Goal: Task Accomplishment & Management: Manage account settings

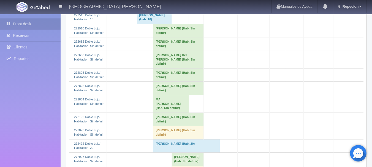
scroll to position [276, 0]
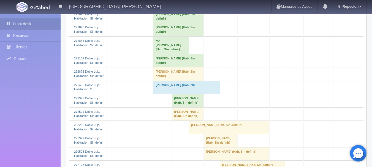
click at [166, 67] on td "[PERSON_NAME] (Hab. Sin definir)" at bounding box center [179, 60] width 50 height 13
click at [184, 67] on td "[PERSON_NAME] (Hab. Sin definir)" at bounding box center [179, 60] width 50 height 13
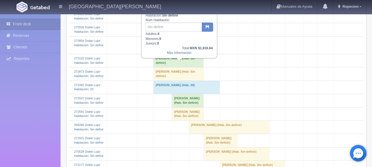
click at [184, 67] on td "[PERSON_NAME] (Hab. Sin definir)" at bounding box center [179, 60] width 50 height 13
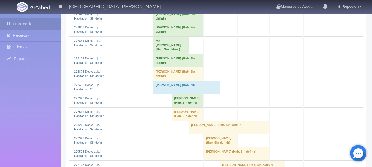
click at [182, 79] on td "[PERSON_NAME] (Hab. Sin definir)" at bounding box center [179, 74] width 50 height 13
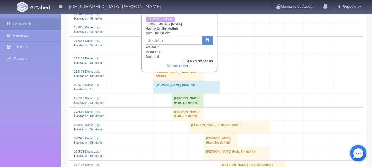
click at [182, 79] on td "[PERSON_NAME] (Hab. Sin definir)" at bounding box center [179, 74] width 50 height 13
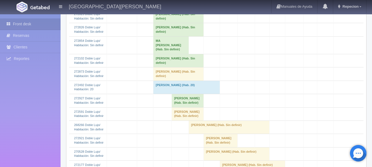
click at [179, 81] on td "[PERSON_NAME] (Hab. Sin definir)" at bounding box center [179, 74] width 50 height 13
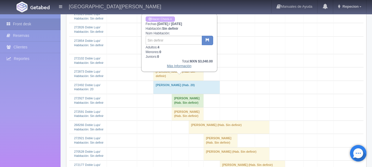
click at [182, 67] on link "Más Información" at bounding box center [179, 66] width 25 height 4
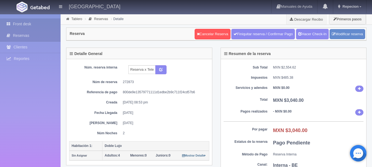
click at [21, 25] on link "Front desk" at bounding box center [30, 23] width 61 height 11
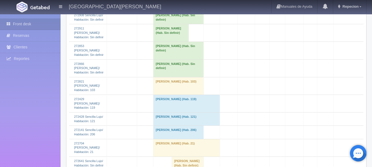
scroll to position [838, 0]
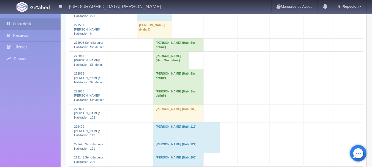
click at [174, 97] on td "[PERSON_NAME] (Hab. Sin definir)" at bounding box center [179, 96] width 50 height 18
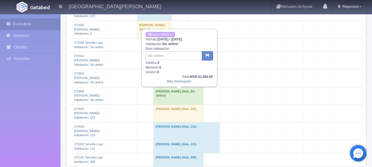
click at [177, 96] on td "[PERSON_NAME] (Hab. Sin definir)" at bounding box center [179, 96] width 50 height 18
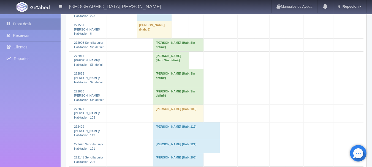
click at [186, 84] on td "[PERSON_NAME] (Hab. Sin definir)" at bounding box center [179, 78] width 50 height 18
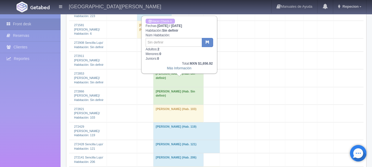
click at [186, 84] on td "[PERSON_NAME] (Hab. Sin definir)" at bounding box center [179, 78] width 50 height 18
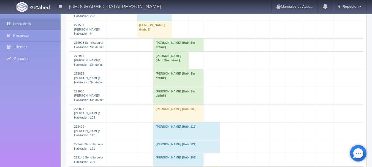
click at [181, 69] on td "[PERSON_NAME] (Hab. Sin definir)" at bounding box center [172, 61] width 36 height 18
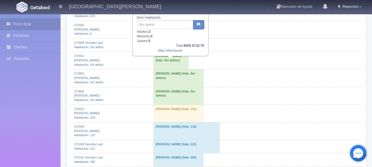
click at [181, 69] on td "[PERSON_NAME] (Hab. Sin definir)" at bounding box center [172, 61] width 36 height 18
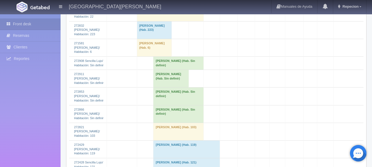
scroll to position [810, 0]
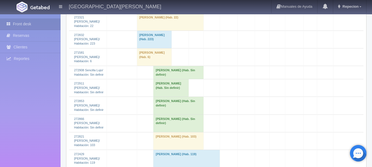
click at [184, 79] on td "[PERSON_NAME] (Hab. Sin definir)" at bounding box center [179, 72] width 50 height 13
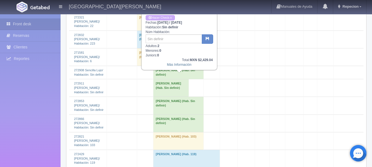
click at [184, 79] on td "[PERSON_NAME] (Hab. Sin definir)" at bounding box center [179, 72] width 50 height 13
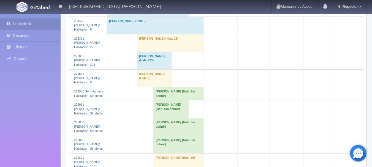
scroll to position [799, 0]
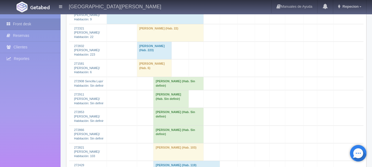
click at [196, 134] on td "[PERSON_NAME] (Hab. Sin definir)" at bounding box center [179, 135] width 50 height 18
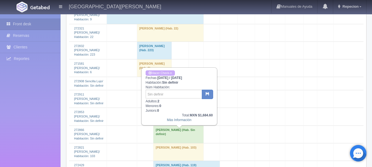
click at [196, 134] on td "[PERSON_NAME] (Hab. Sin definir)" at bounding box center [179, 135] width 50 height 18
click at [198, 134] on td "[PERSON_NAME] (Hab. Sin definir)" at bounding box center [179, 135] width 50 height 18
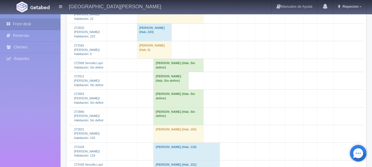
scroll to position [827, 0]
